Goal: Navigation & Orientation: Understand site structure

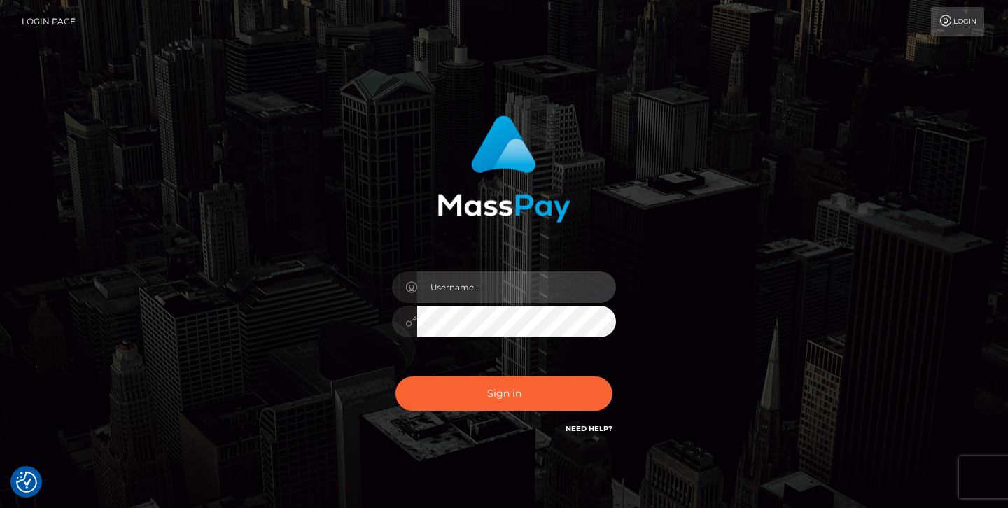
click at [469, 296] on input "text" at bounding box center [516, 288] width 199 height 32
paste input "Devutopian2.prod"
type input "Devutopian2.prod"
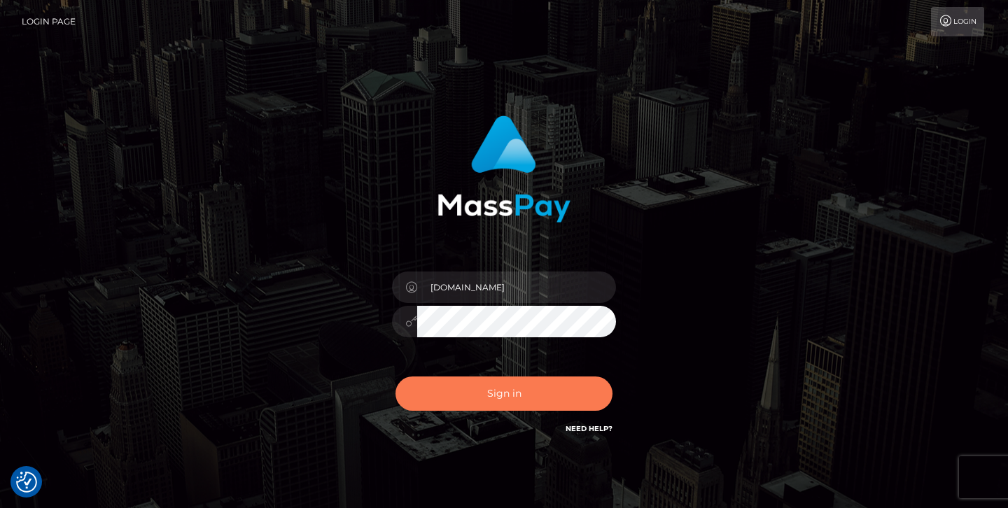
click at [431, 400] on button "Sign in" at bounding box center [504, 394] width 217 height 34
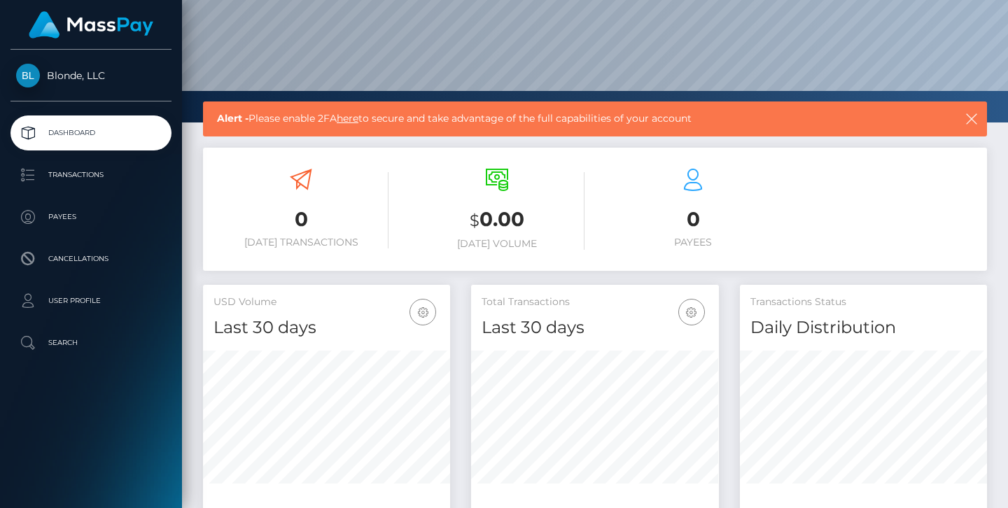
scroll to position [258, 0]
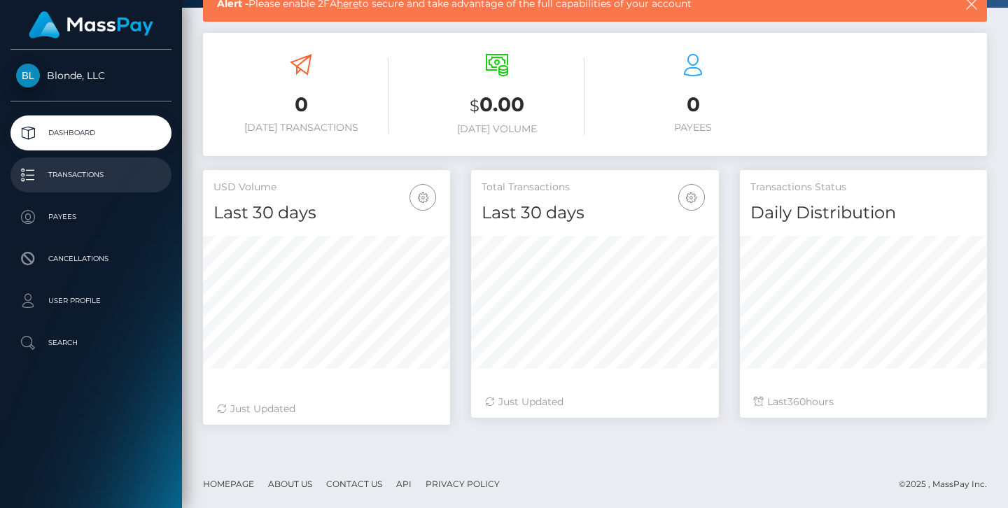
click at [95, 181] on p "Transactions" at bounding box center [91, 175] width 150 height 21
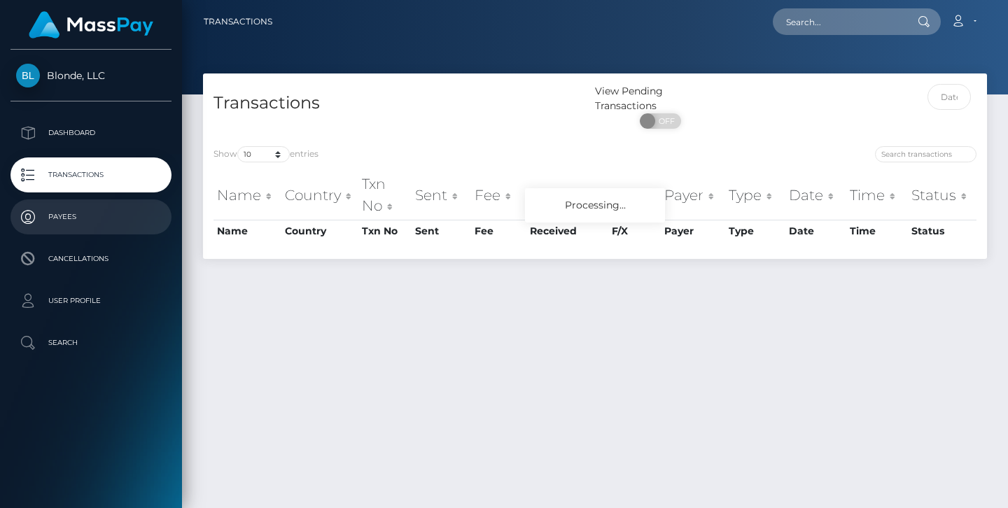
click at [46, 221] on p "Payees" at bounding box center [91, 217] width 150 height 21
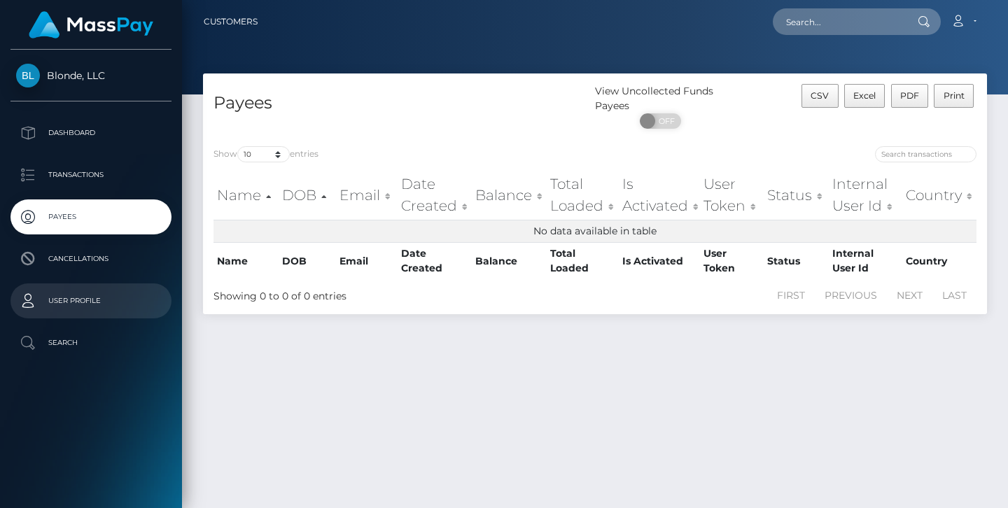
click at [77, 305] on p "User Profile" at bounding box center [91, 301] width 150 height 21
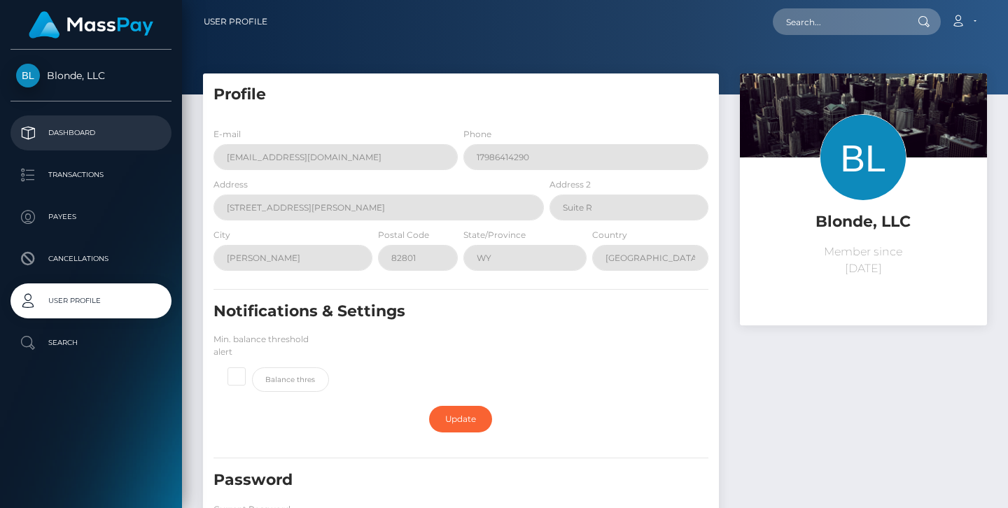
click at [59, 133] on p "Dashboard" at bounding box center [91, 133] width 150 height 21
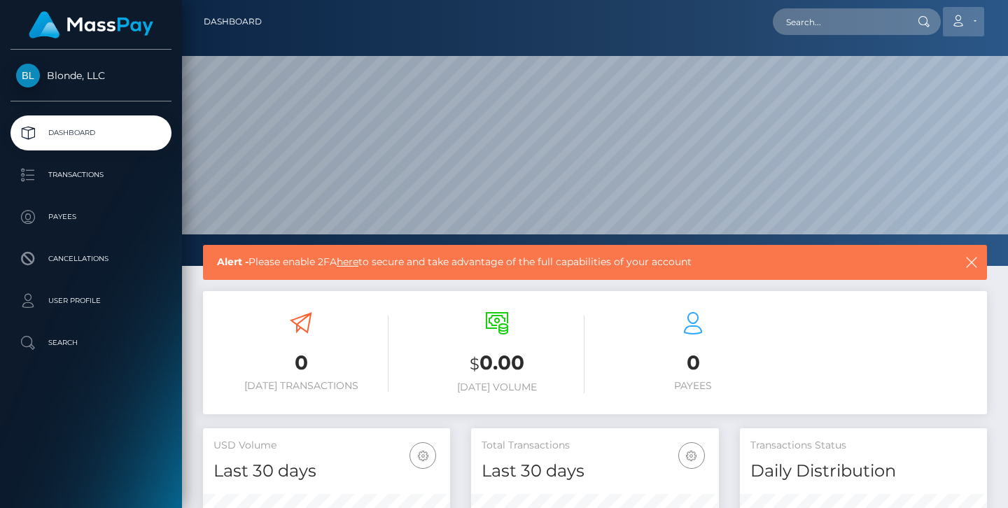
click at [966, 17] on link "Account" at bounding box center [963, 21] width 41 height 29
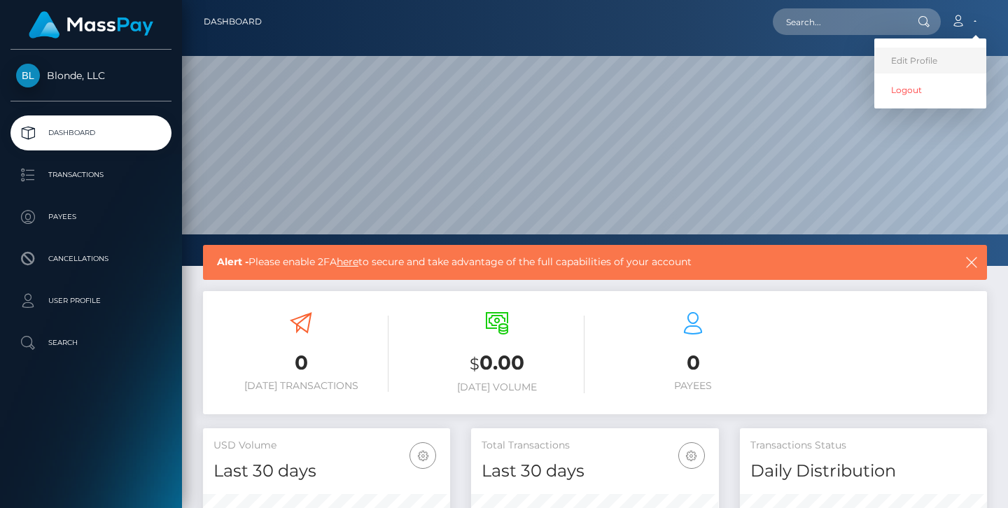
click at [930, 49] on link "Edit Profile" at bounding box center [930, 61] width 112 height 26
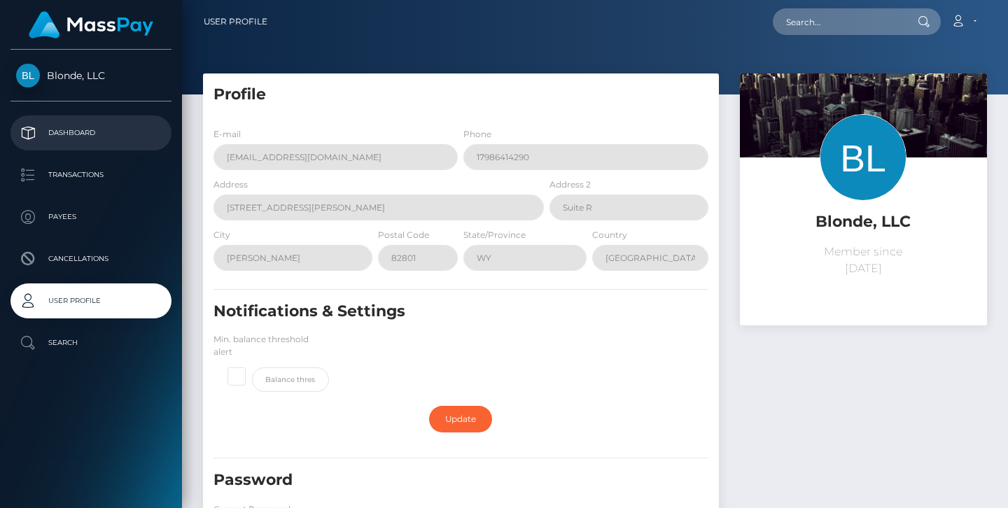
click at [106, 134] on p "Dashboard" at bounding box center [91, 133] width 150 height 21
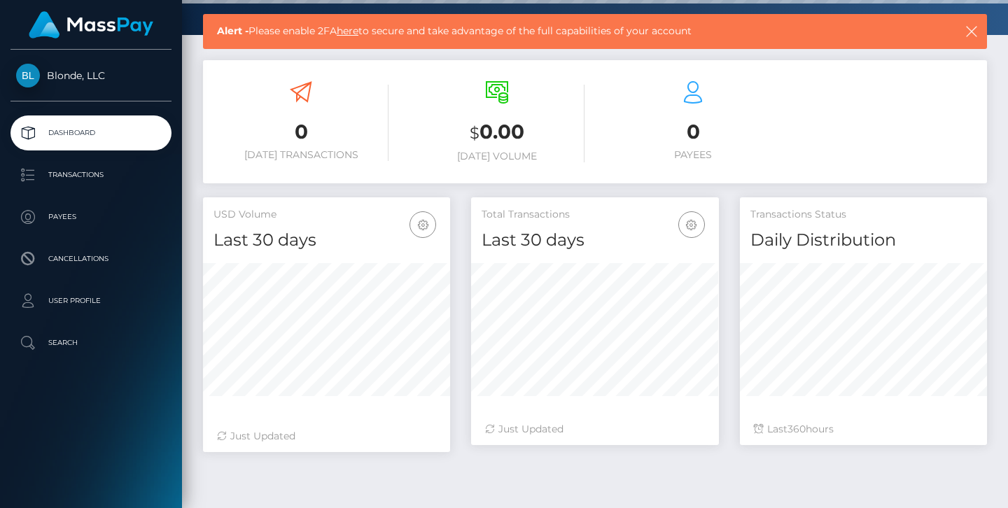
scroll to position [258, 0]
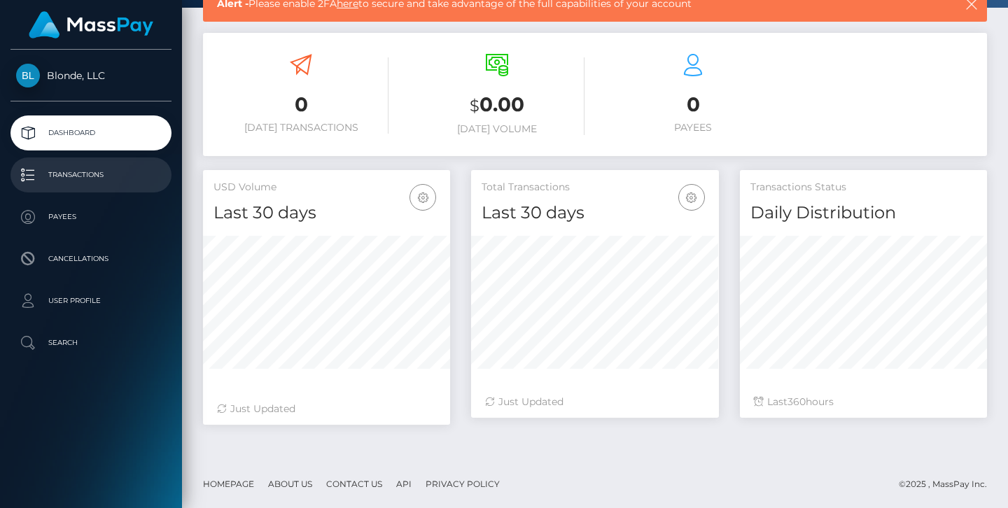
click at [53, 167] on p "Transactions" at bounding box center [91, 175] width 150 height 21
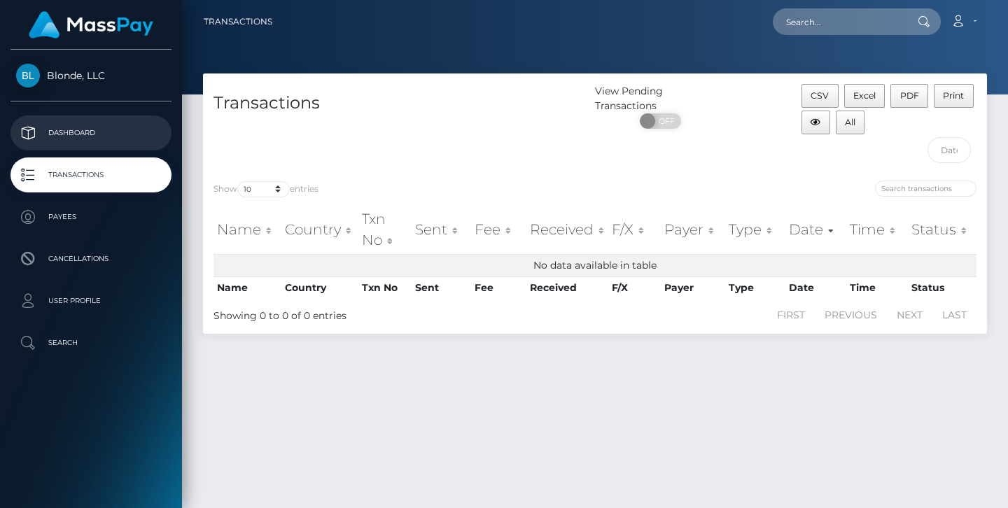
click at [60, 127] on p "Dashboard" at bounding box center [91, 133] width 150 height 21
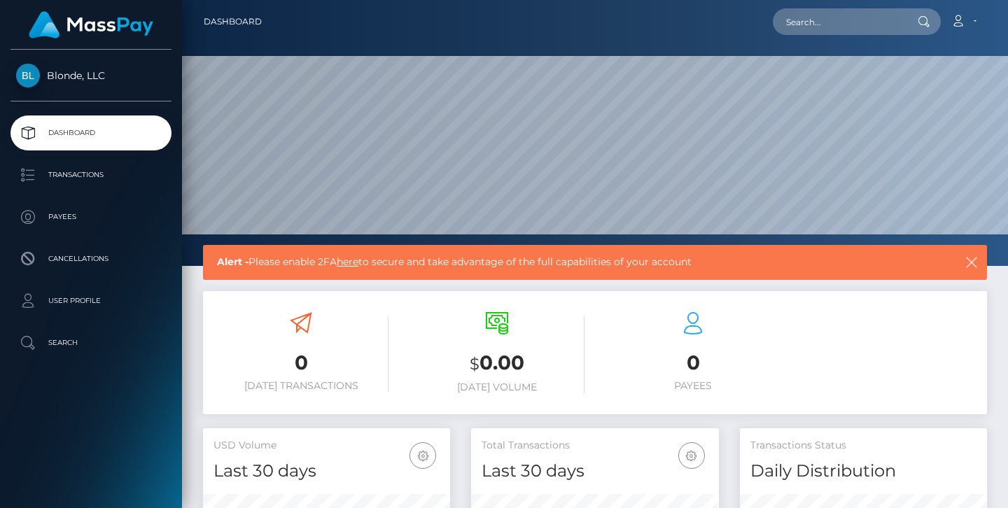
scroll to position [248, 247]
click at [60, 180] on p "Transactions" at bounding box center [91, 175] width 150 height 21
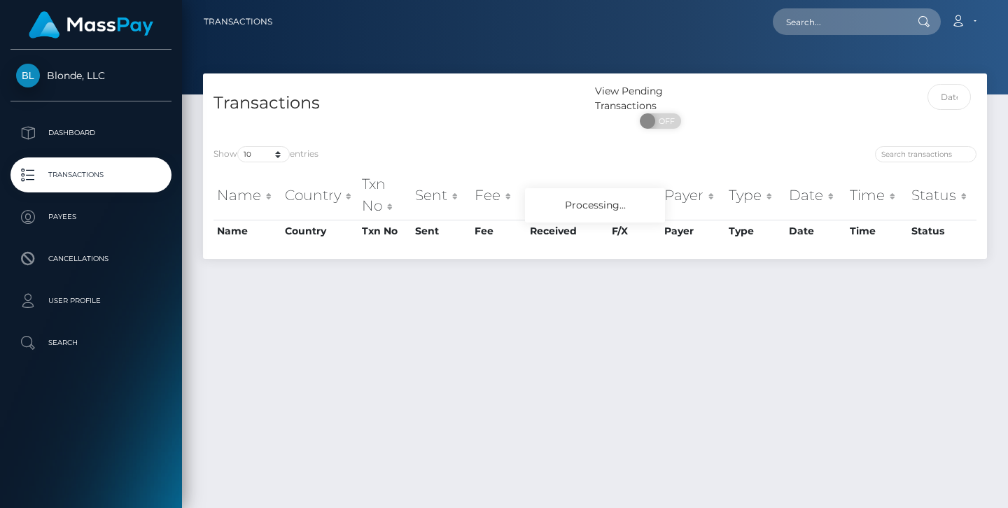
click at [75, 219] on p "Payees" at bounding box center [91, 217] width 150 height 21
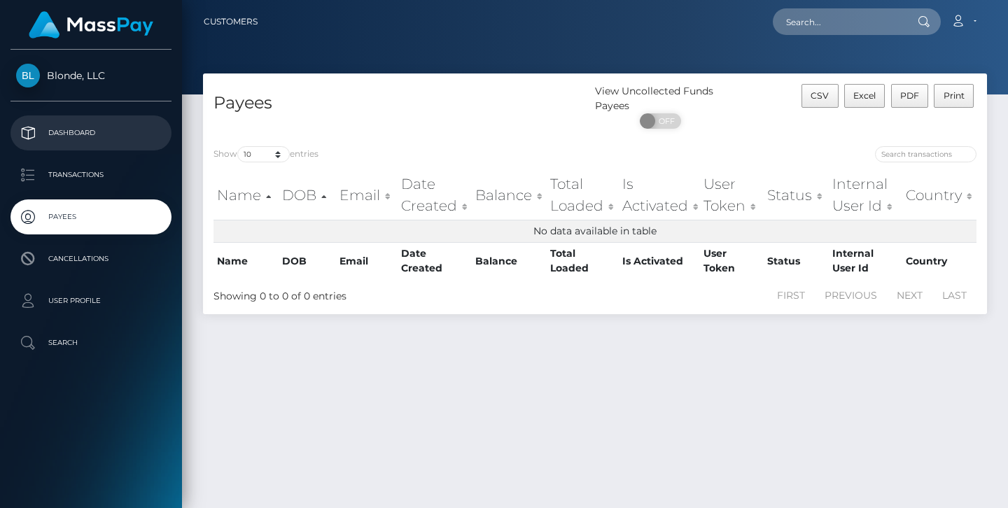
click at [62, 130] on p "Dashboard" at bounding box center [91, 133] width 150 height 21
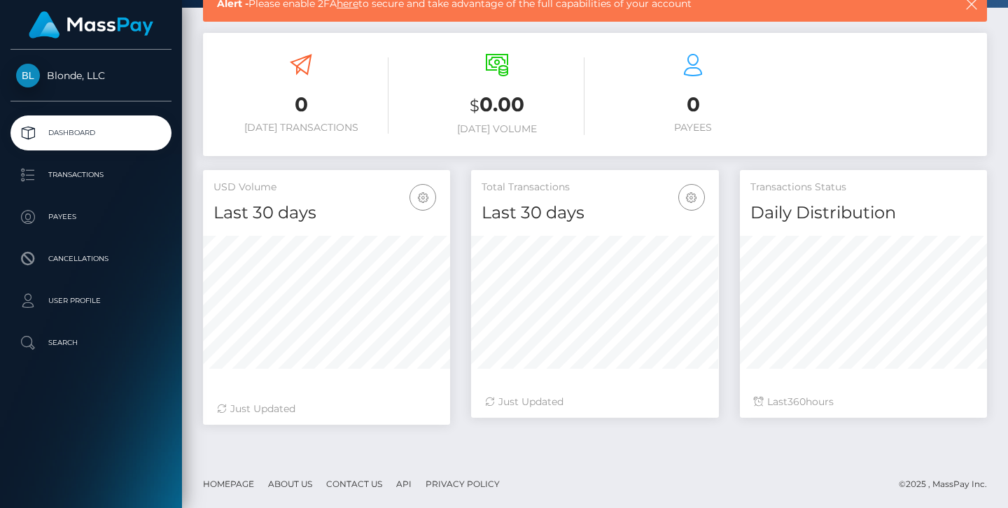
scroll to position [203, 0]
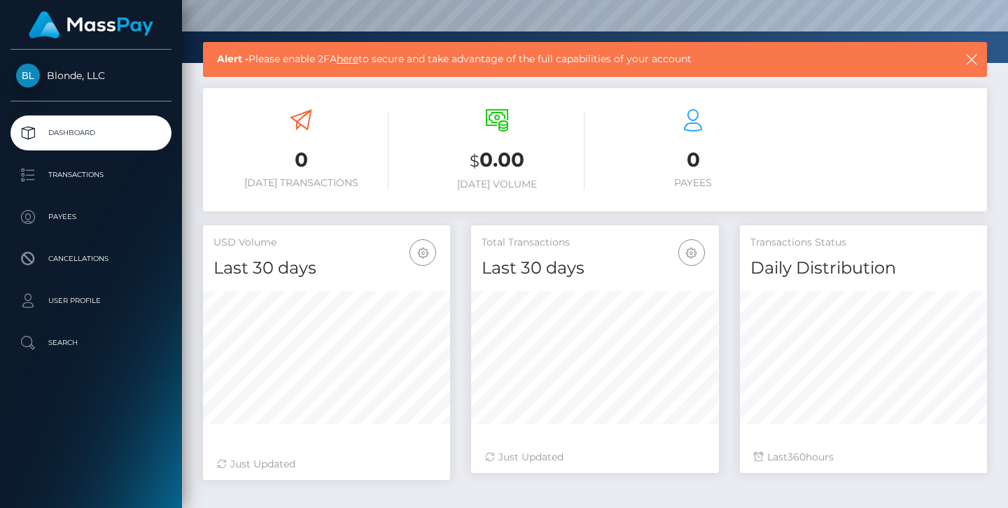
click at [303, 114] on icon at bounding box center [301, 120] width 22 height 22
click at [83, 178] on p "Transactions" at bounding box center [91, 175] width 150 height 21
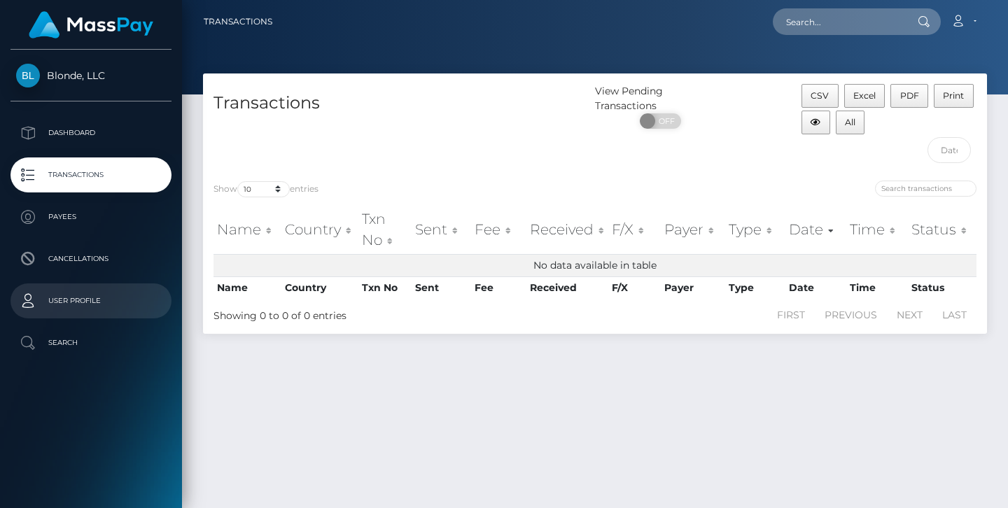
click at [96, 305] on p "User Profile" at bounding box center [91, 301] width 150 height 21
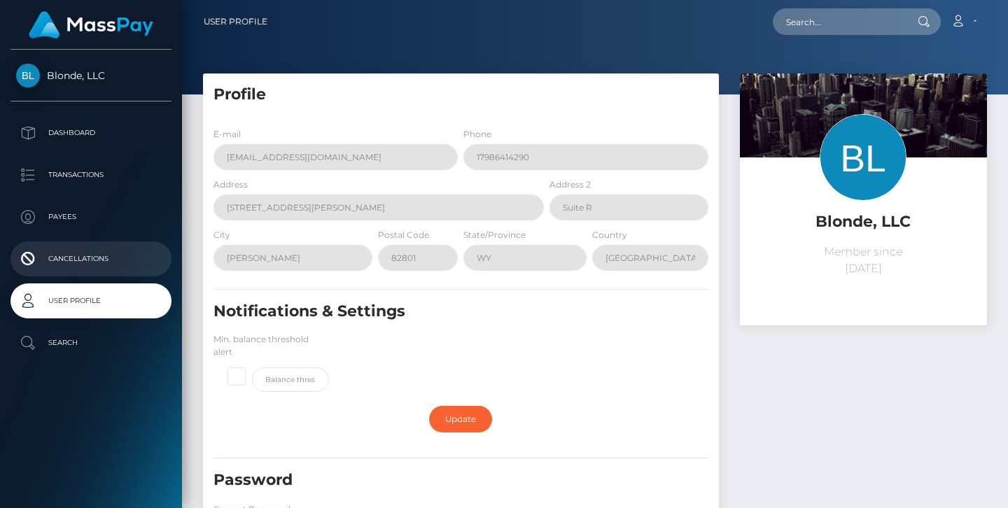
click at [98, 258] on p "Cancellations" at bounding box center [91, 259] width 150 height 21
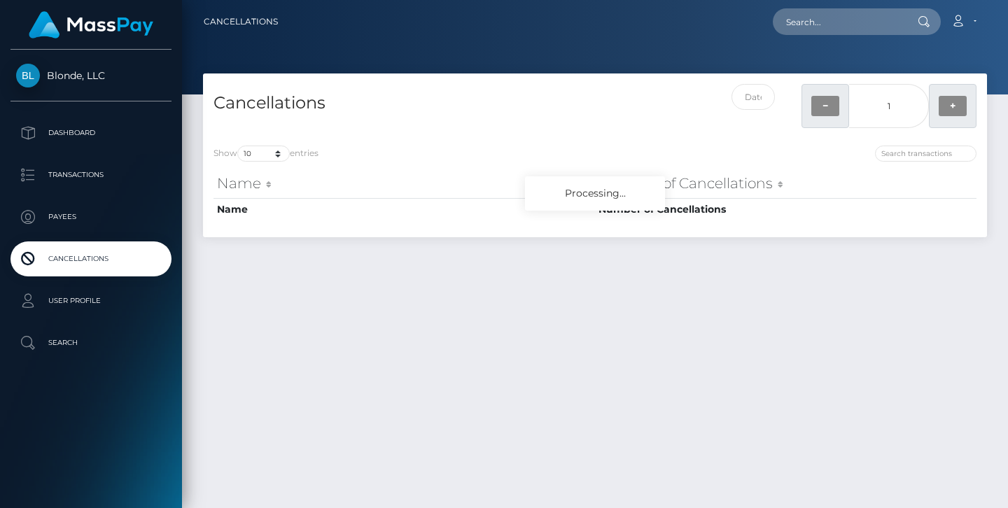
click at [69, 209] on p "Payees" at bounding box center [91, 217] width 150 height 21
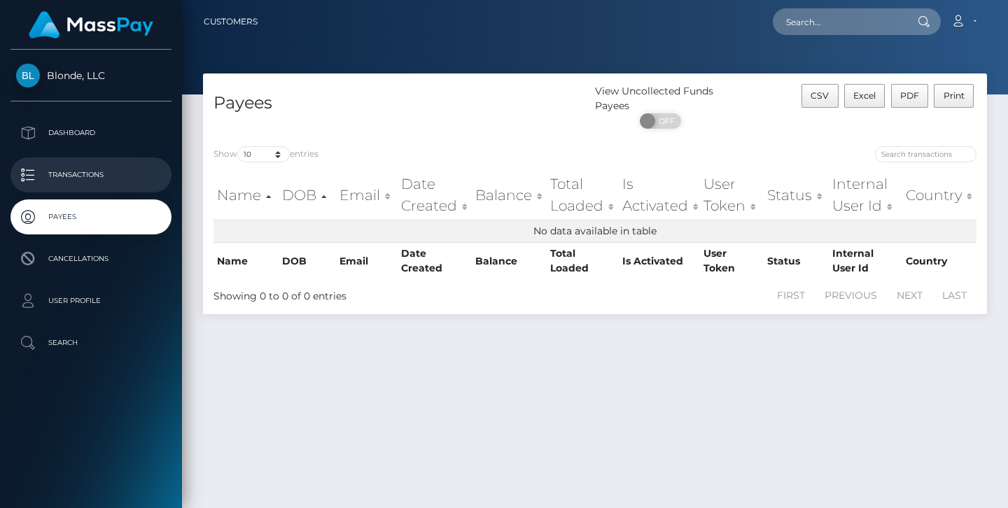
click at [88, 174] on p "Transactions" at bounding box center [91, 175] width 150 height 21
